Goal: Transaction & Acquisition: Obtain resource

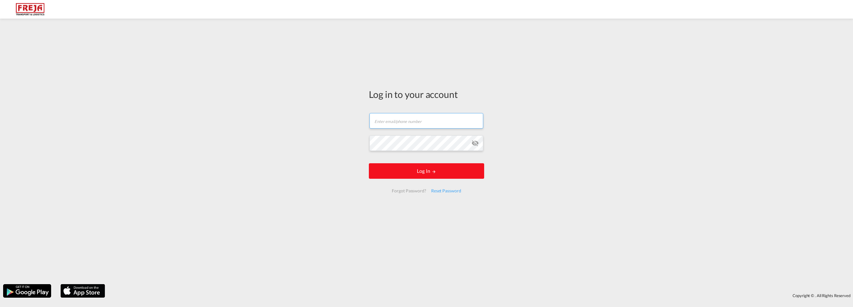
type input "[EMAIL_ADDRESS][DOMAIN_NAME]"
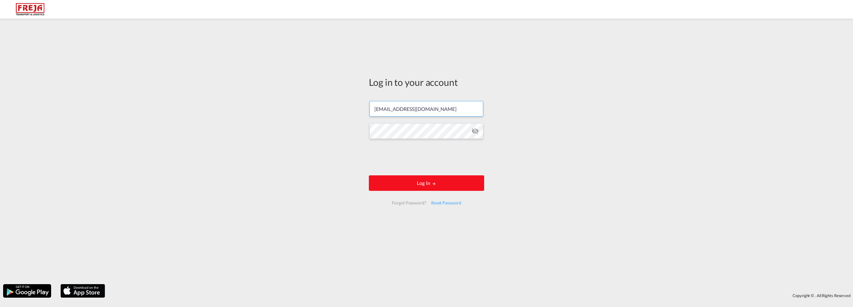
click at [432, 175] on form "[EMAIL_ADDRESS][DOMAIN_NAME] Password field is required Log In Forgot Password?…" at bounding box center [426, 153] width 115 height 116
click at [428, 183] on button "Log In" at bounding box center [426, 183] width 115 height 16
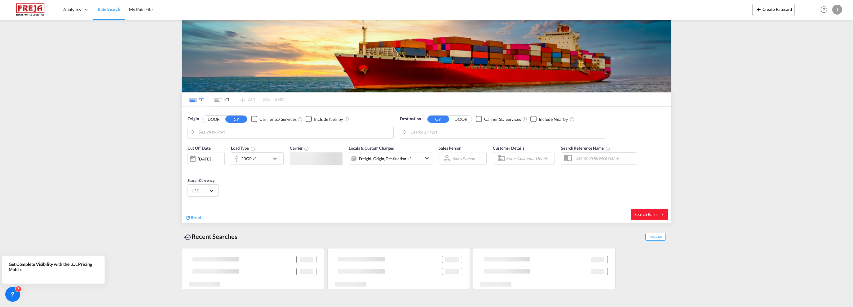
type input "[GEOGRAPHIC_DATA], NOOSL"
type input "[GEOGRAPHIC_DATA], JPFUK"
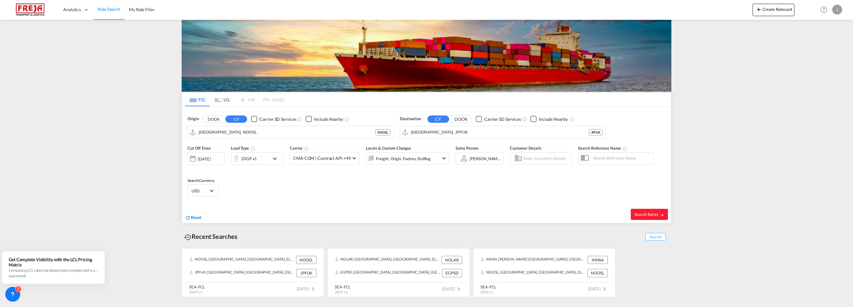
click at [197, 216] on span "Reset" at bounding box center [196, 217] width 11 height 5
click at [220, 135] on body "Analytics Reports Dashboard Rate Search My Rate Files Analytics" at bounding box center [426, 153] width 853 height 307
click at [222, 147] on div "Incheo n [GEOGRAPHIC_DATA], [GEOGRAPHIC_DATA]" at bounding box center [247, 149] width 118 height 19
type input "Incheon, KRINC"
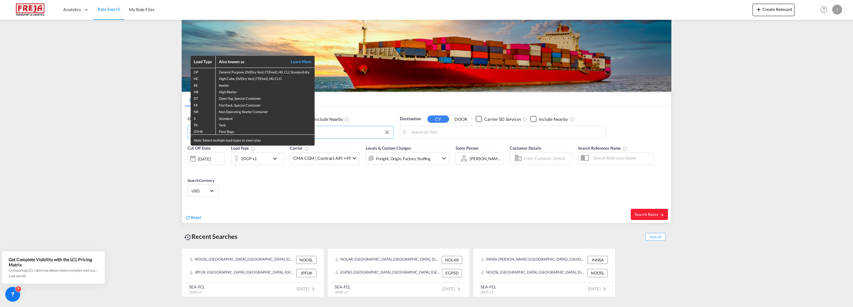
click at [446, 133] on div "Load Type Also known as Learn More GP General Purpose, DV(Dry Van), FT(Feet), H…" at bounding box center [426, 153] width 853 height 307
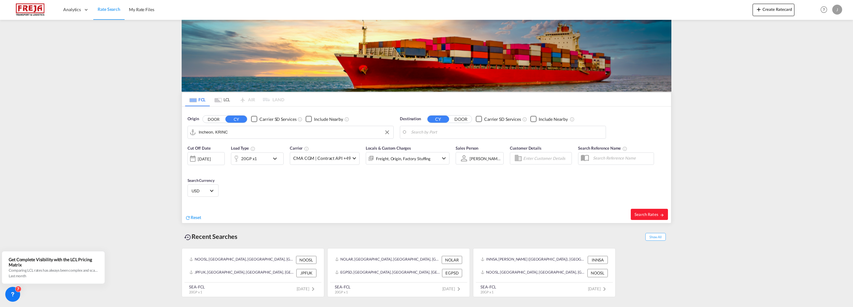
click at [278, 156] on md-icon "icon-chevron-down" at bounding box center [276, 158] width 11 height 7
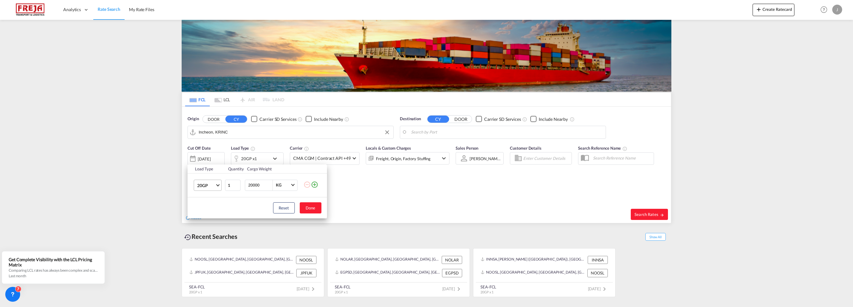
click at [220, 188] on md-select-value "20GP" at bounding box center [209, 185] width 25 height 11
click at [210, 215] on md-option "40HC" at bounding box center [213, 215] width 42 height 15
click at [253, 186] on input "20000" at bounding box center [260, 185] width 25 height 11
type input "8200"
click at [308, 205] on button "Done" at bounding box center [311, 207] width 22 height 11
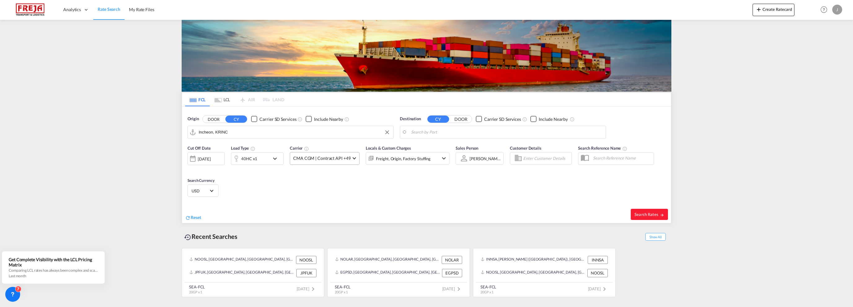
click at [353, 157] on span at bounding box center [354, 157] width 3 height 3
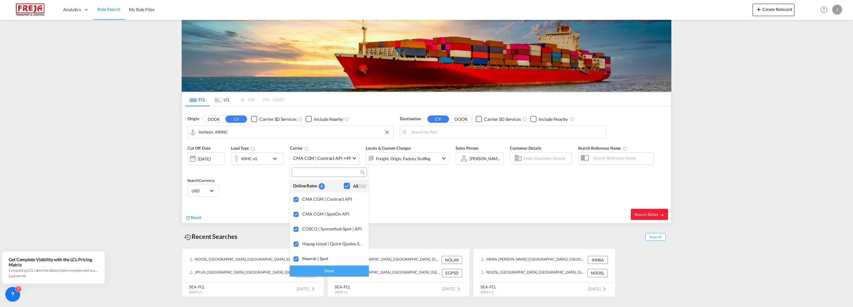
click at [346, 173] on input "search" at bounding box center [327, 173] width 67 height 6
click at [469, 132] on md-backdrop at bounding box center [426, 153] width 853 height 307
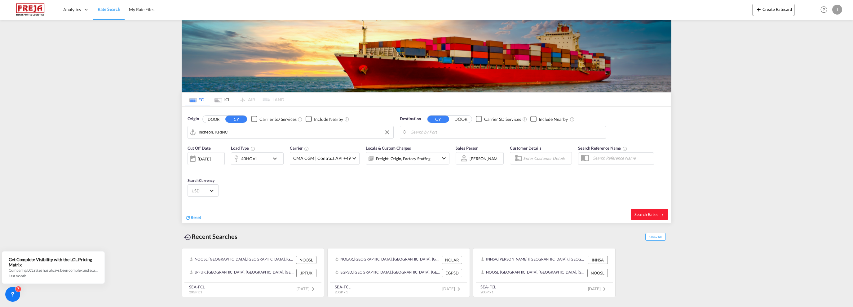
click at [469, 132] on body "Analytics Reports Dashboard Rate Search My Rate Files Analytics" at bounding box center [426, 153] width 853 height 307
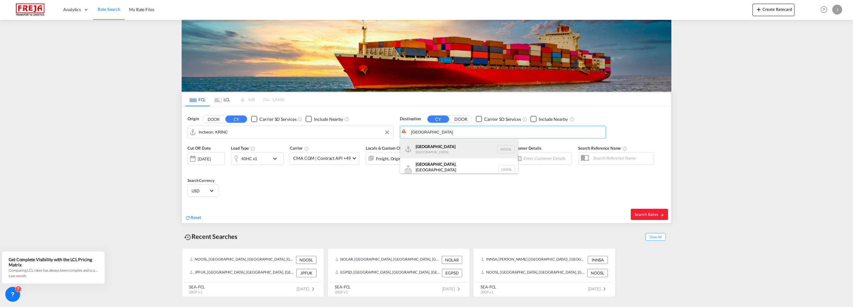
click at [454, 151] on div "[GEOGRAPHIC_DATA] [GEOGRAPHIC_DATA] NOOSL" at bounding box center [459, 149] width 118 height 19
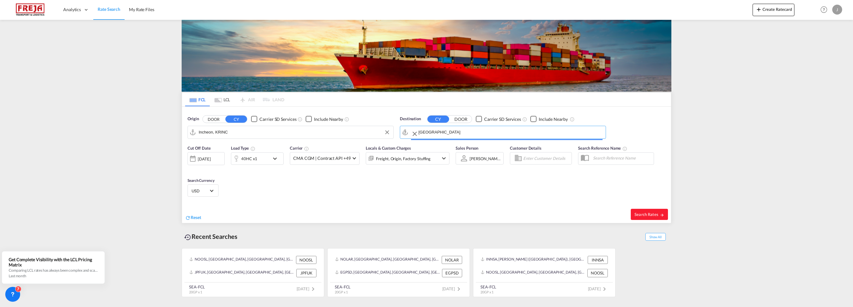
type input "[GEOGRAPHIC_DATA], NOOSL"
click at [211, 158] on div "[DATE]" at bounding box center [204, 159] width 13 height 6
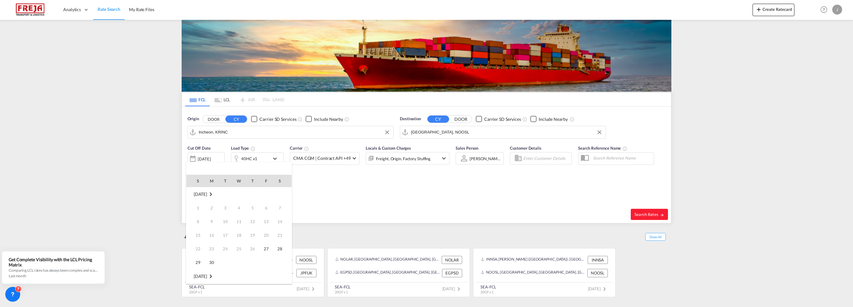
scroll to position [246, 0]
click at [224, 264] on span "30" at bounding box center [225, 262] width 12 height 12
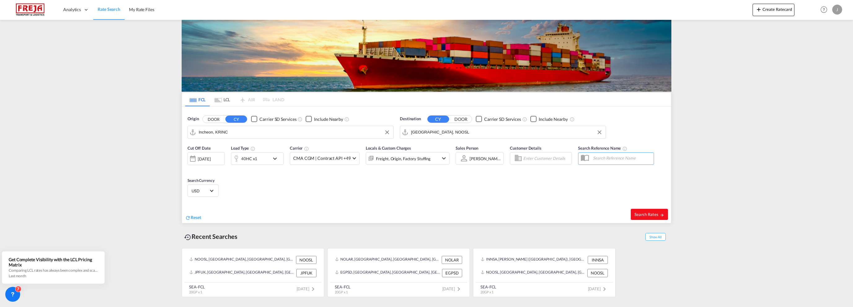
click at [646, 214] on span "Search Rates" at bounding box center [650, 214] width 30 height 5
type input "KRINC to NOOSL / [DATE]"
